Goal: Transaction & Acquisition: Purchase product/service

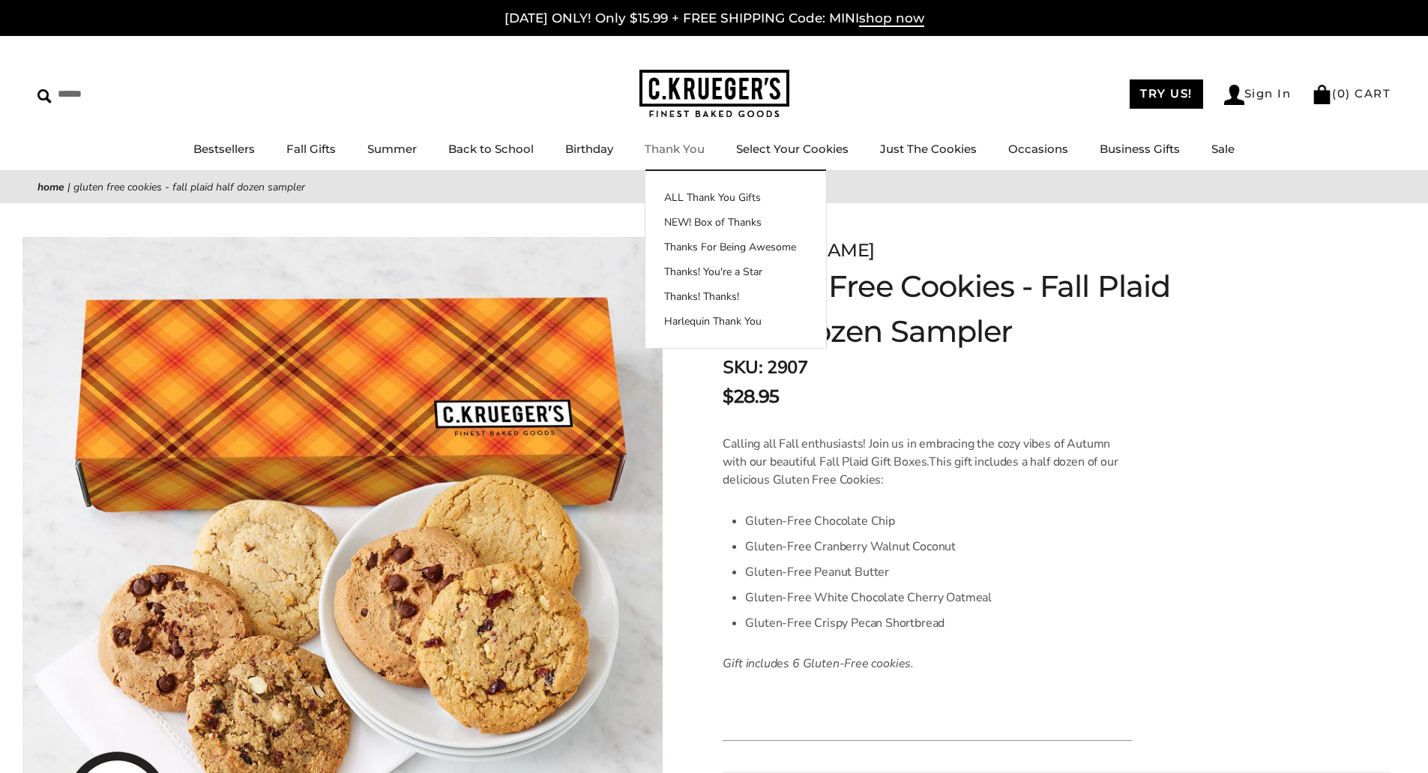
click at [690, 145] on link "Thank You" at bounding box center [675, 149] width 60 height 14
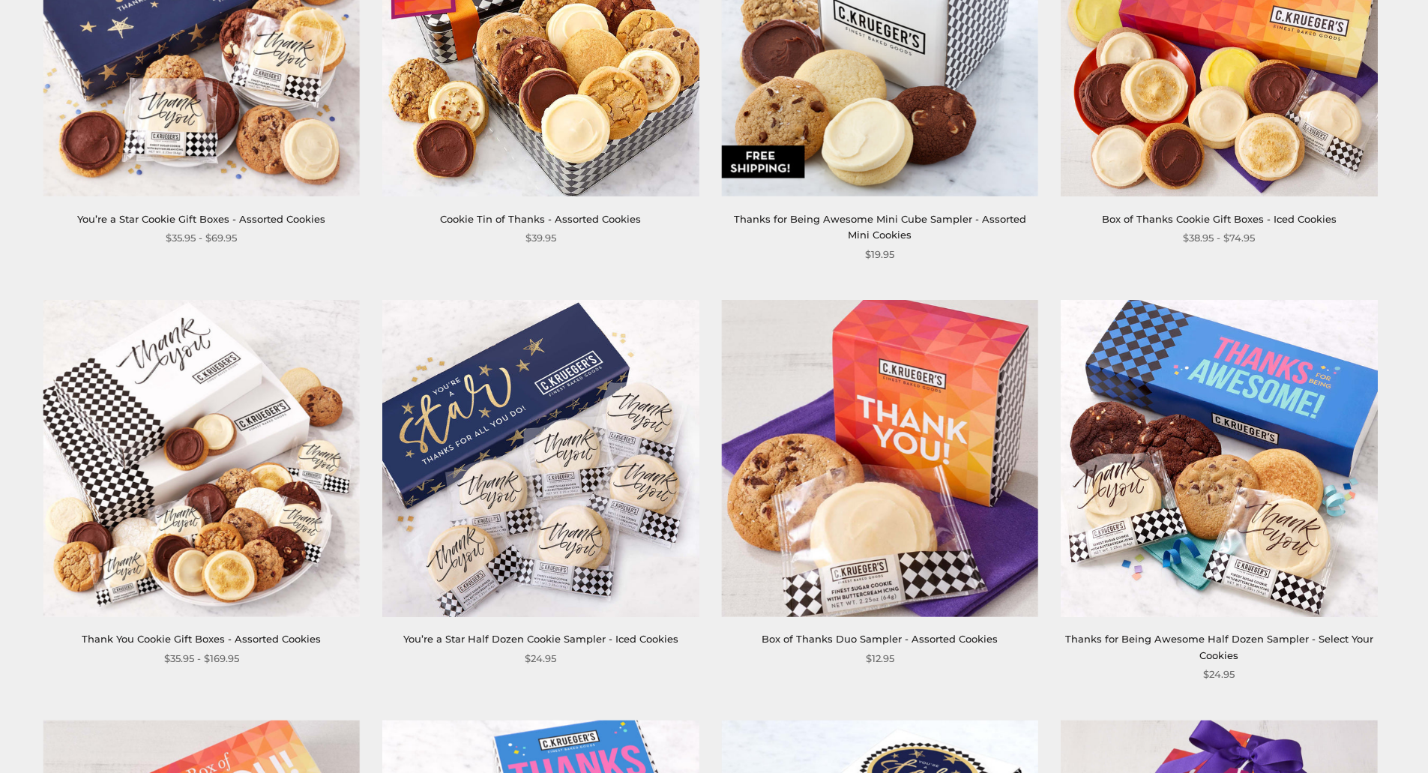
scroll to position [1274, 0]
click at [1177, 497] on img at bounding box center [1219, 457] width 316 height 316
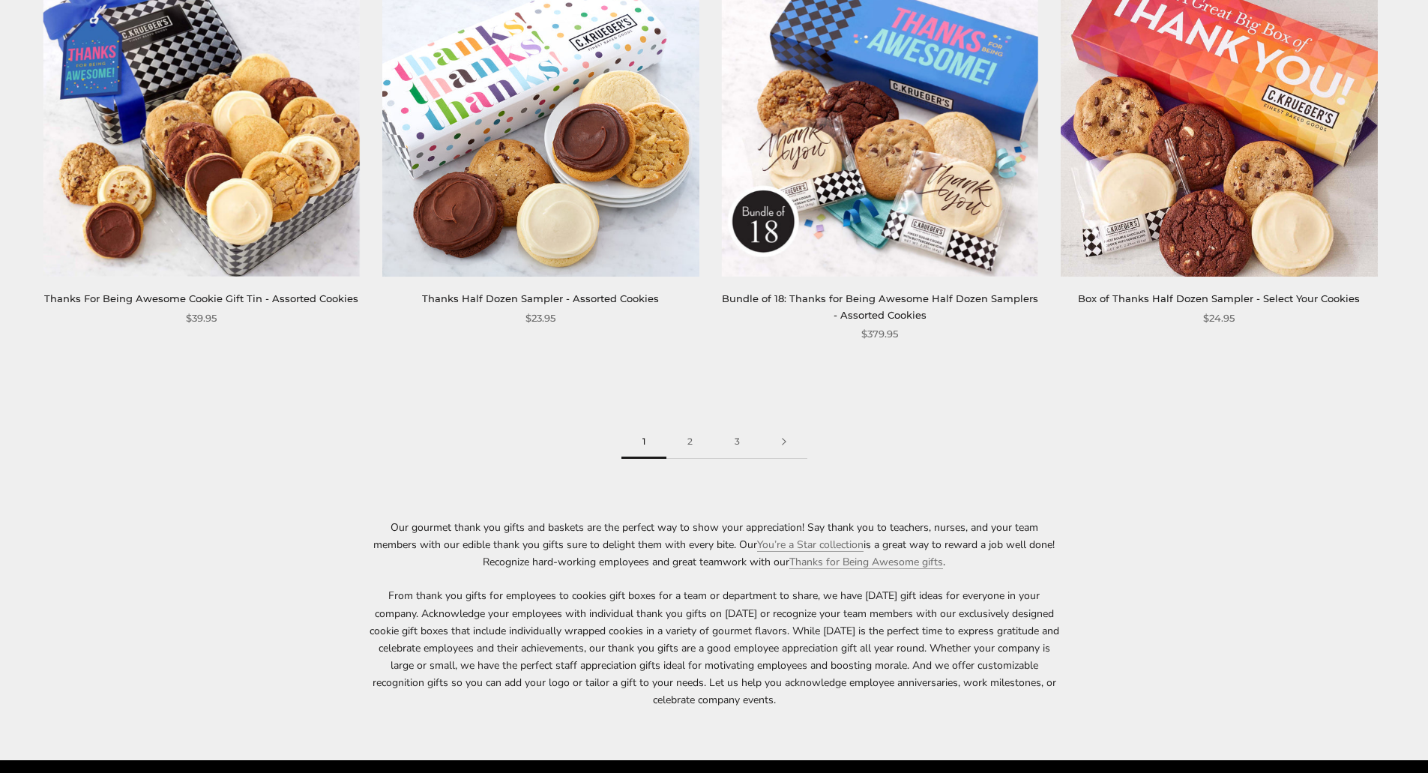
scroll to position [2474, 0]
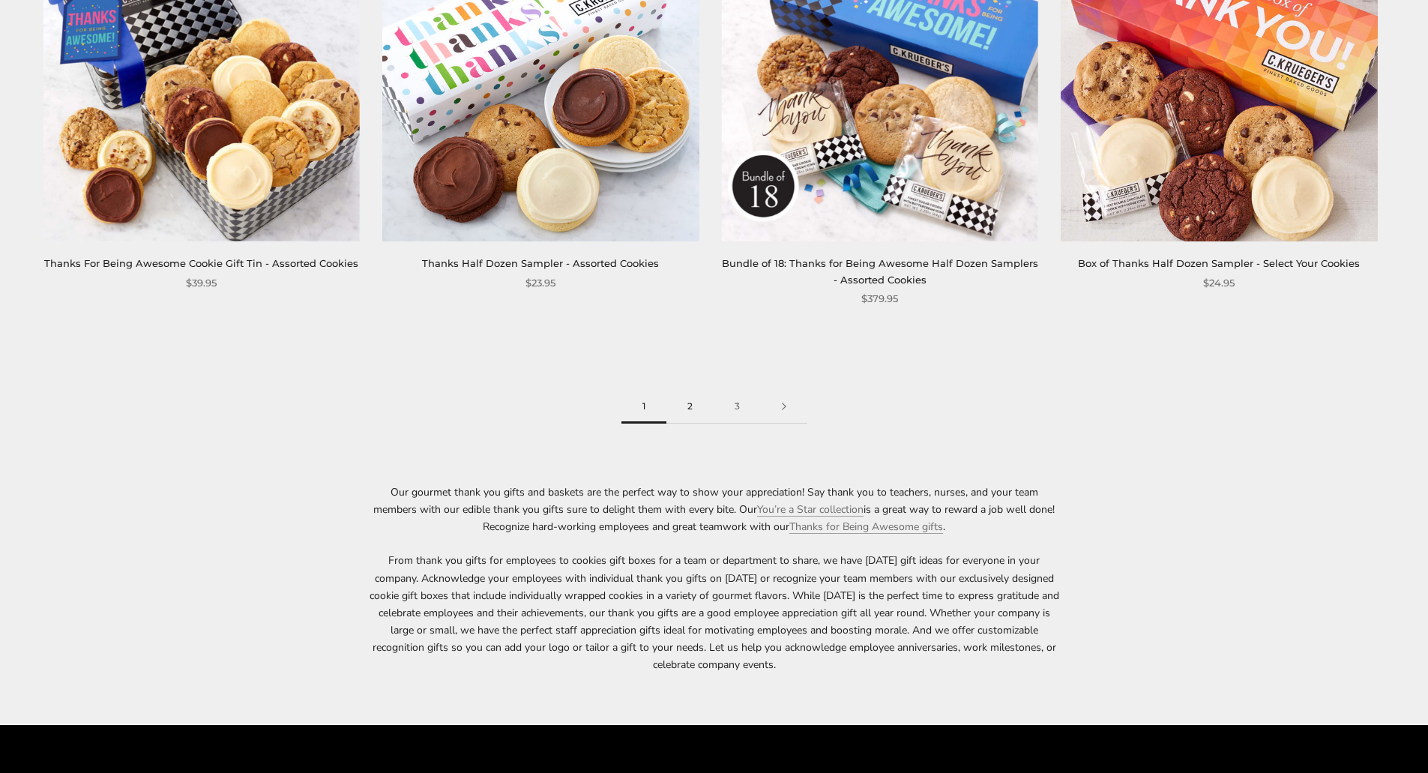
click at [688, 407] on link "2" at bounding box center [689, 407] width 47 height 34
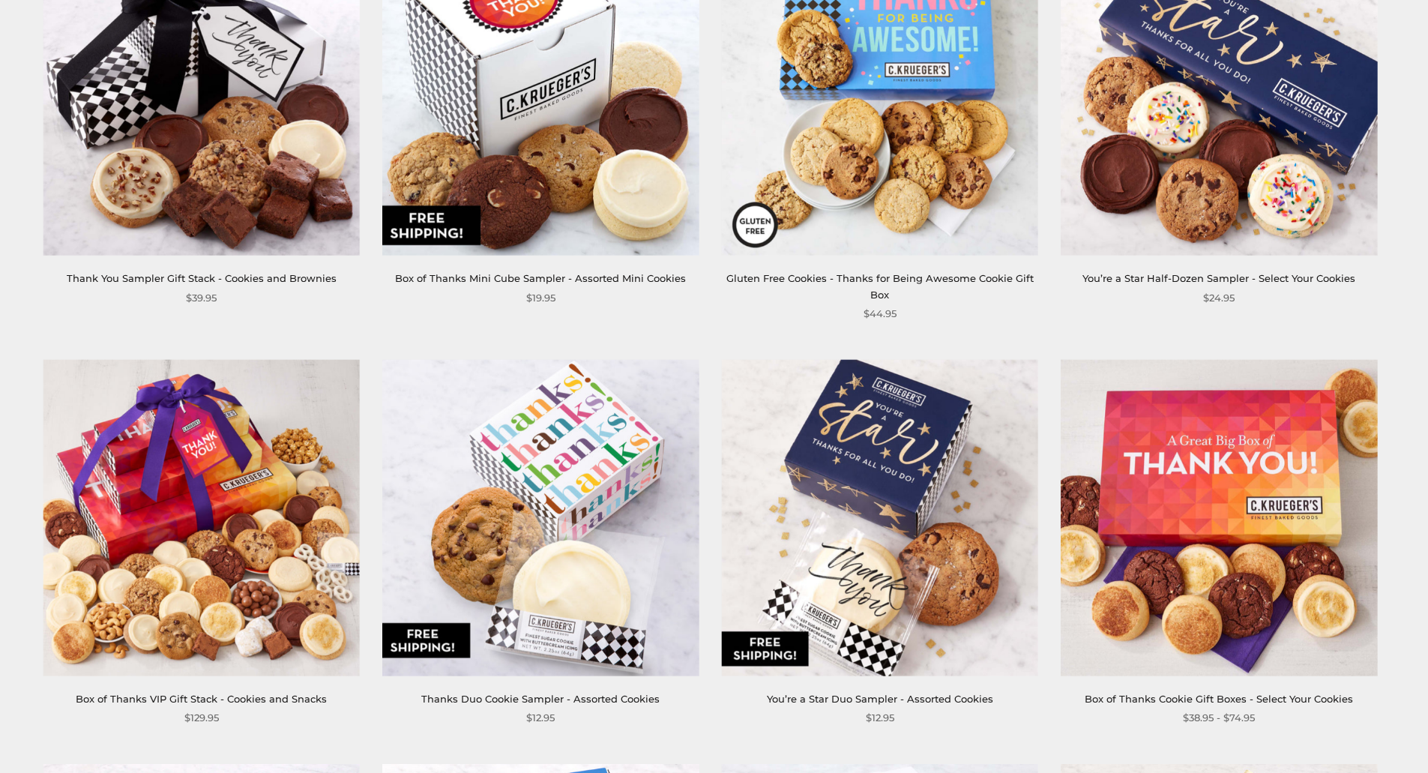
scroll to position [375, 0]
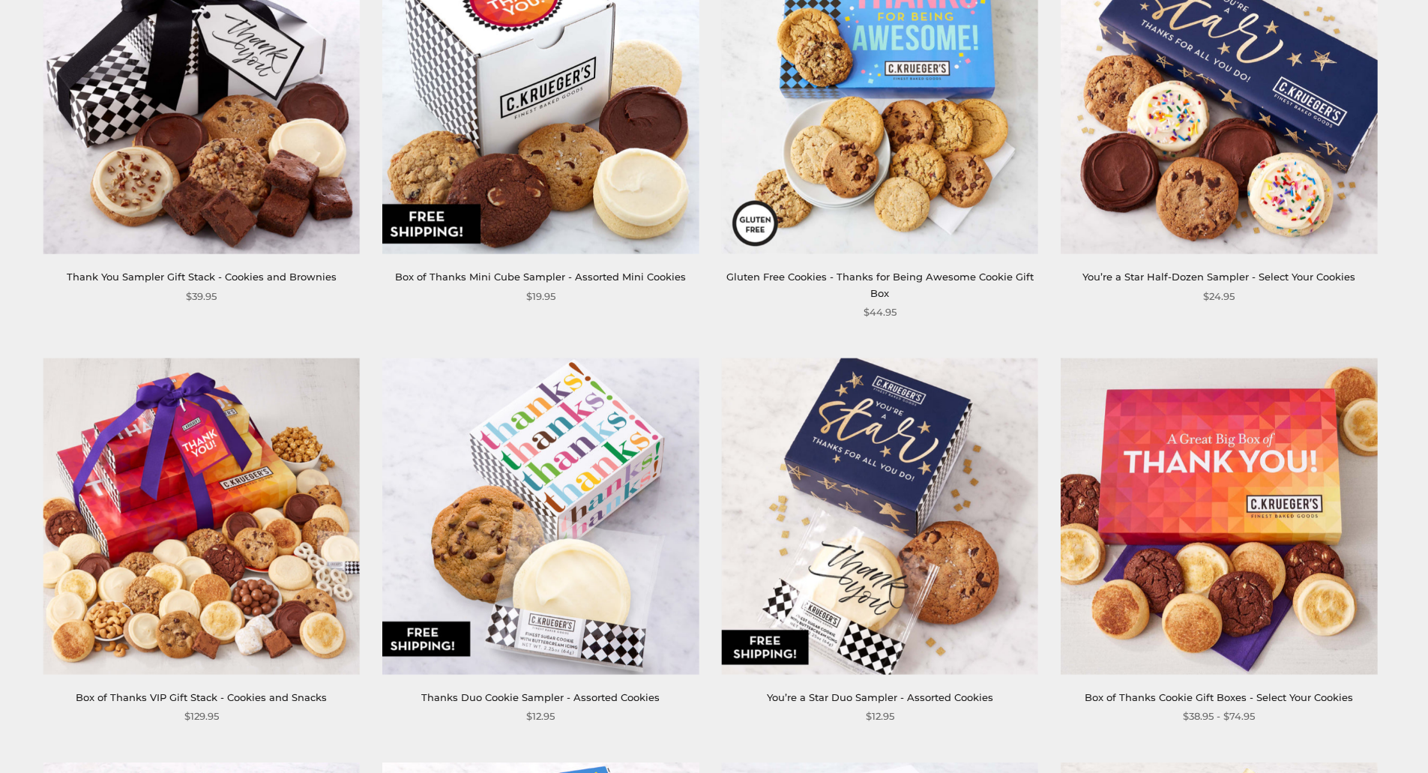
click at [1175, 463] on img at bounding box center [1219, 516] width 316 height 316
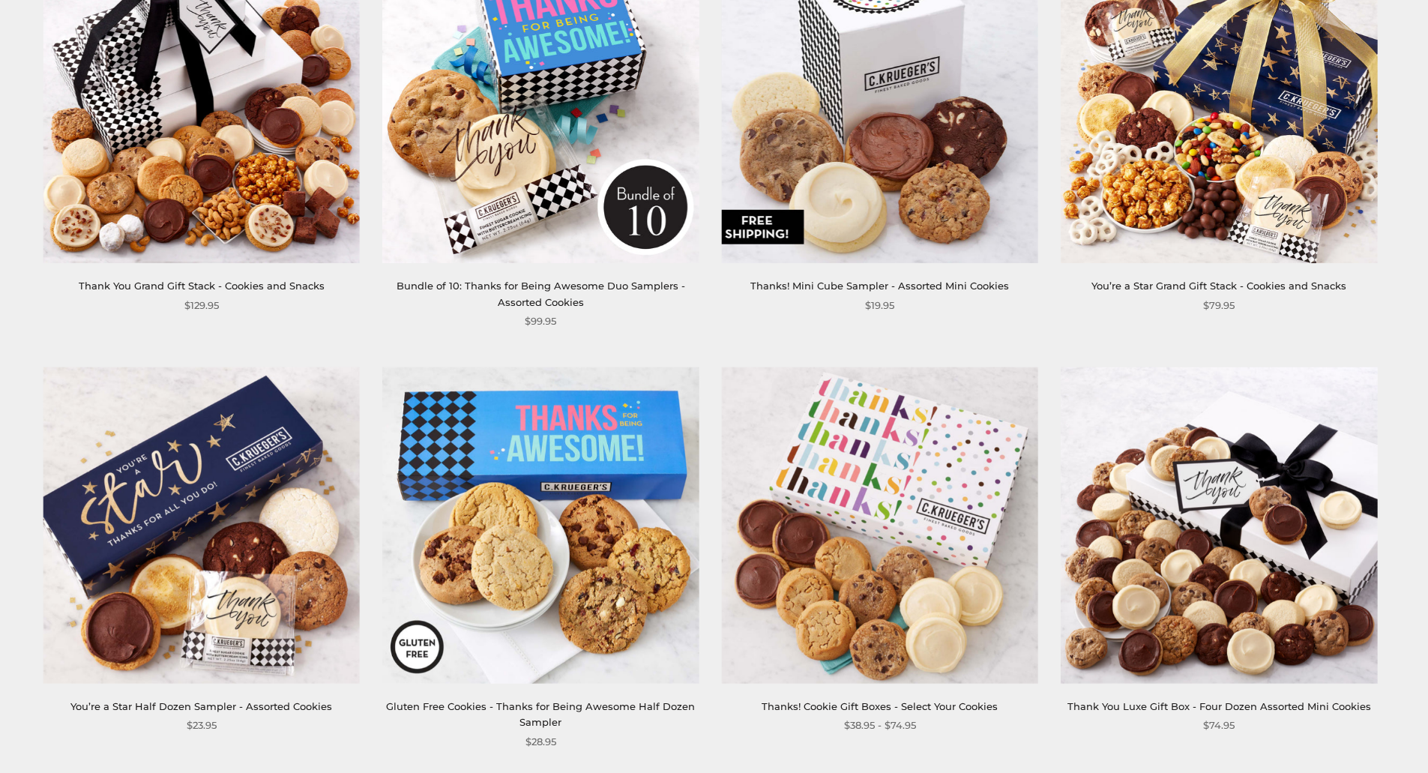
scroll to position [1199, 0]
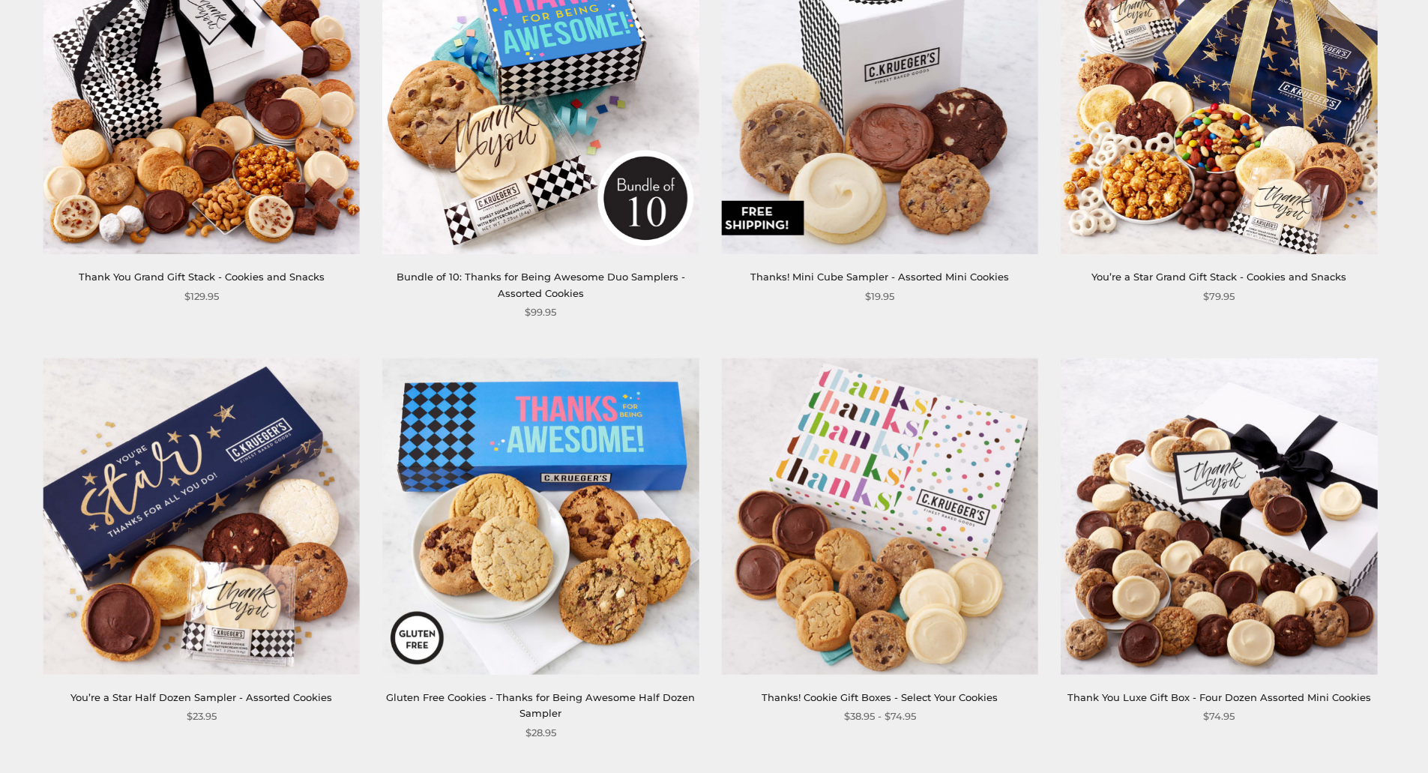
click at [911, 468] on img at bounding box center [880, 516] width 316 height 316
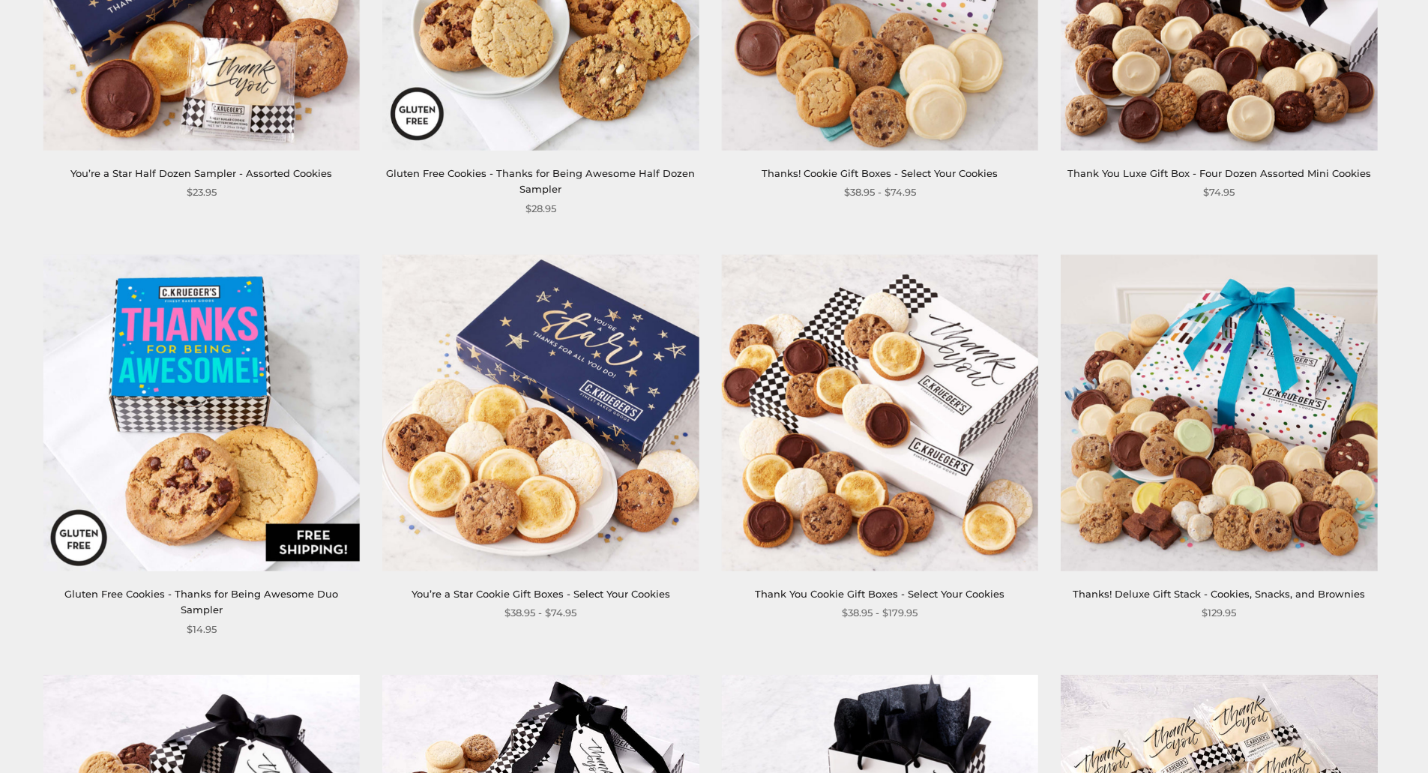
scroll to position [1724, 0]
click at [534, 408] on img at bounding box center [540, 411] width 316 height 316
click at [835, 426] on img at bounding box center [880, 411] width 316 height 316
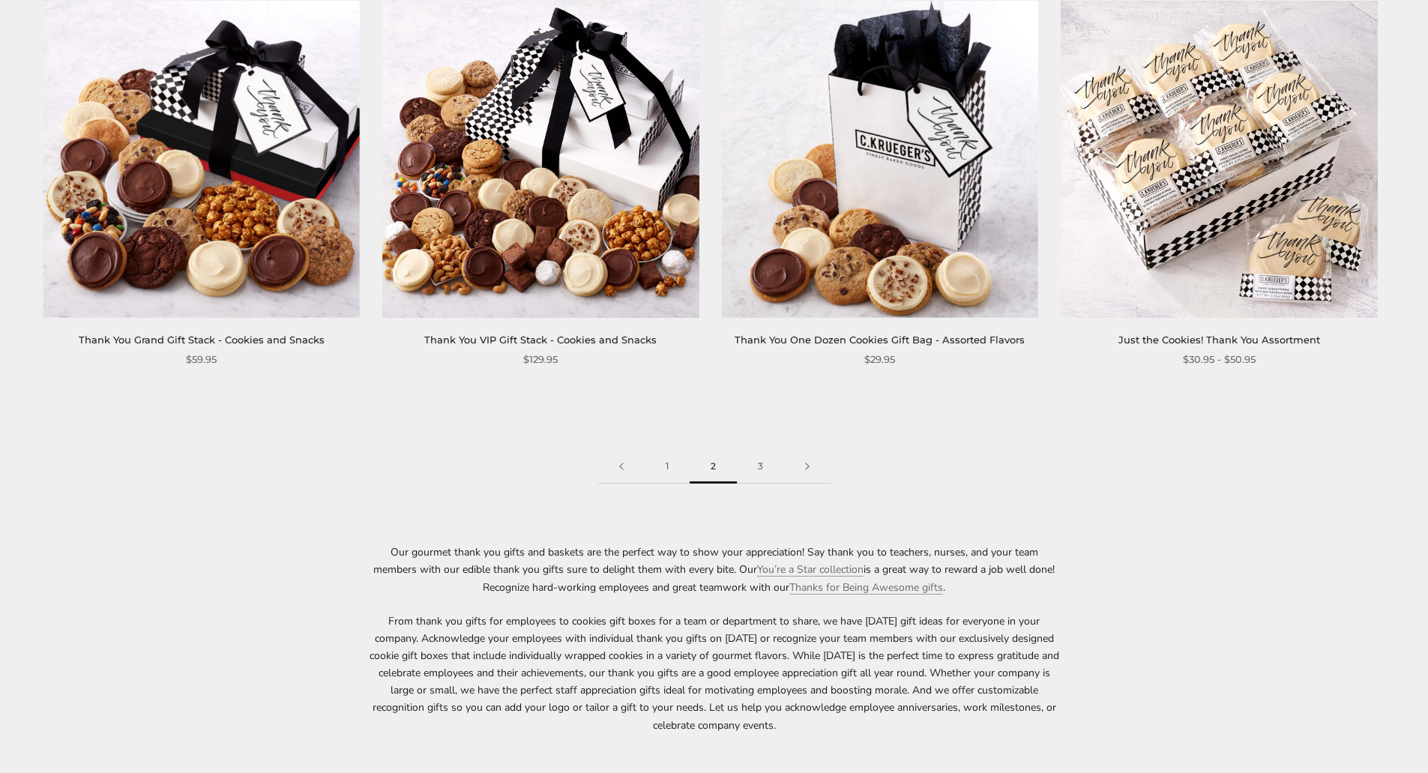
scroll to position [2474, 0]
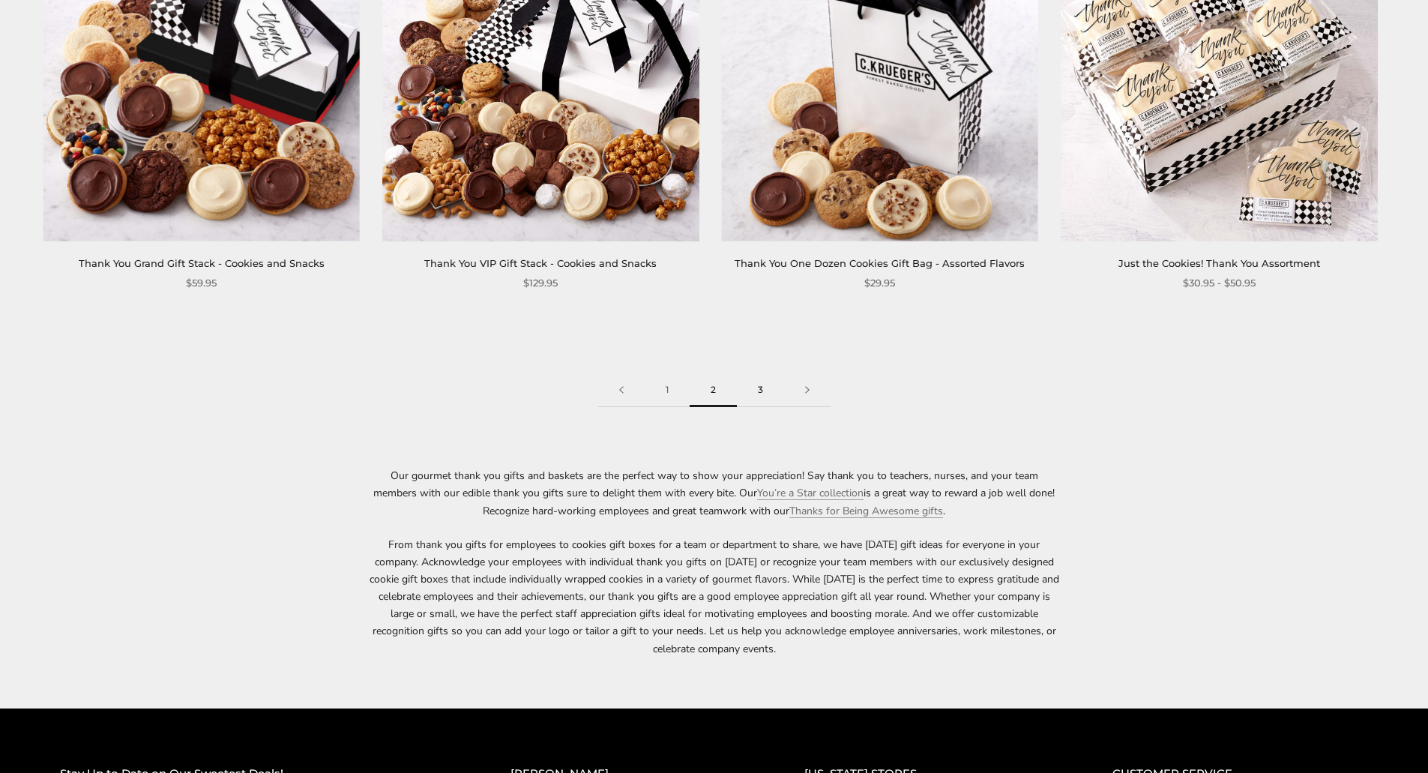
click at [760, 373] on link "3" at bounding box center [760, 390] width 47 height 34
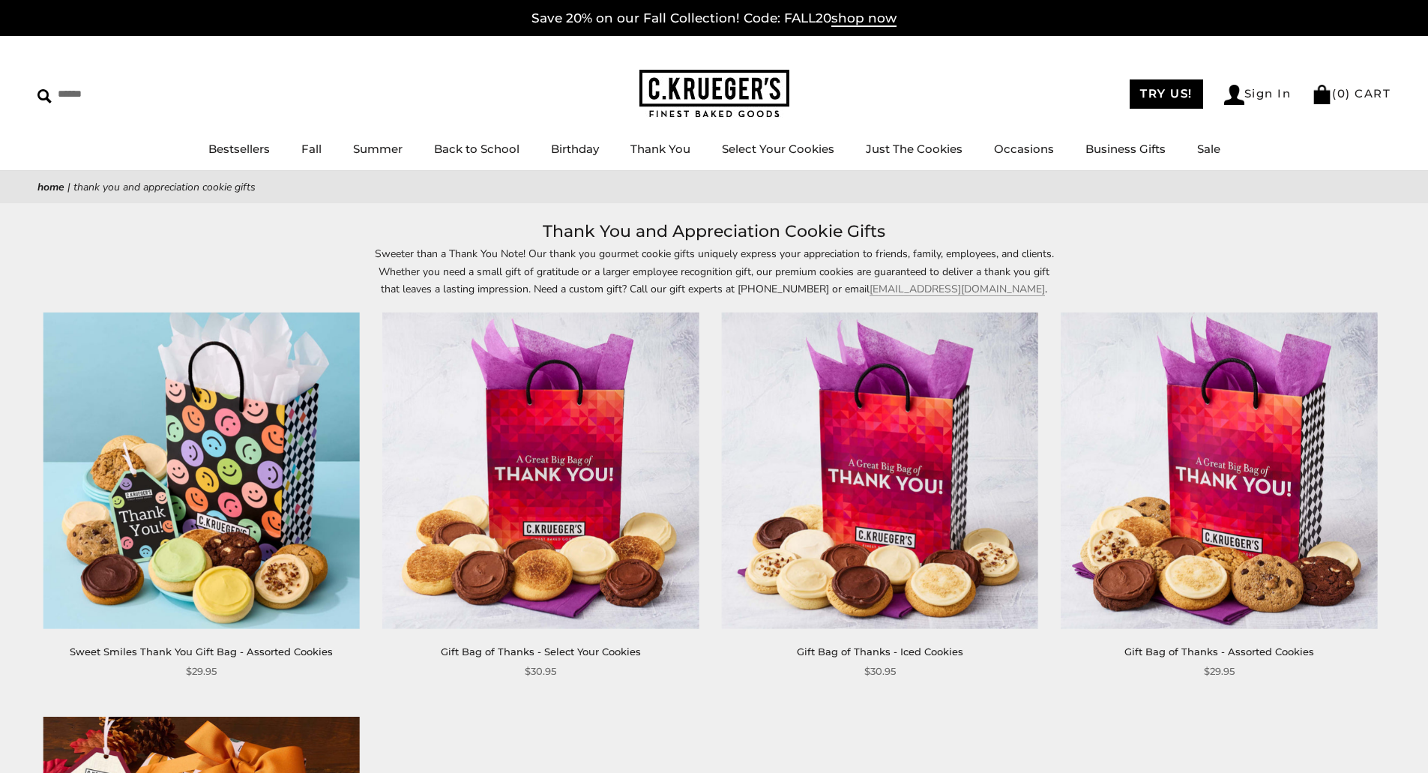
click at [579, 481] on img at bounding box center [540, 471] width 316 height 316
